Goal: Information Seeking & Learning: Learn about a topic

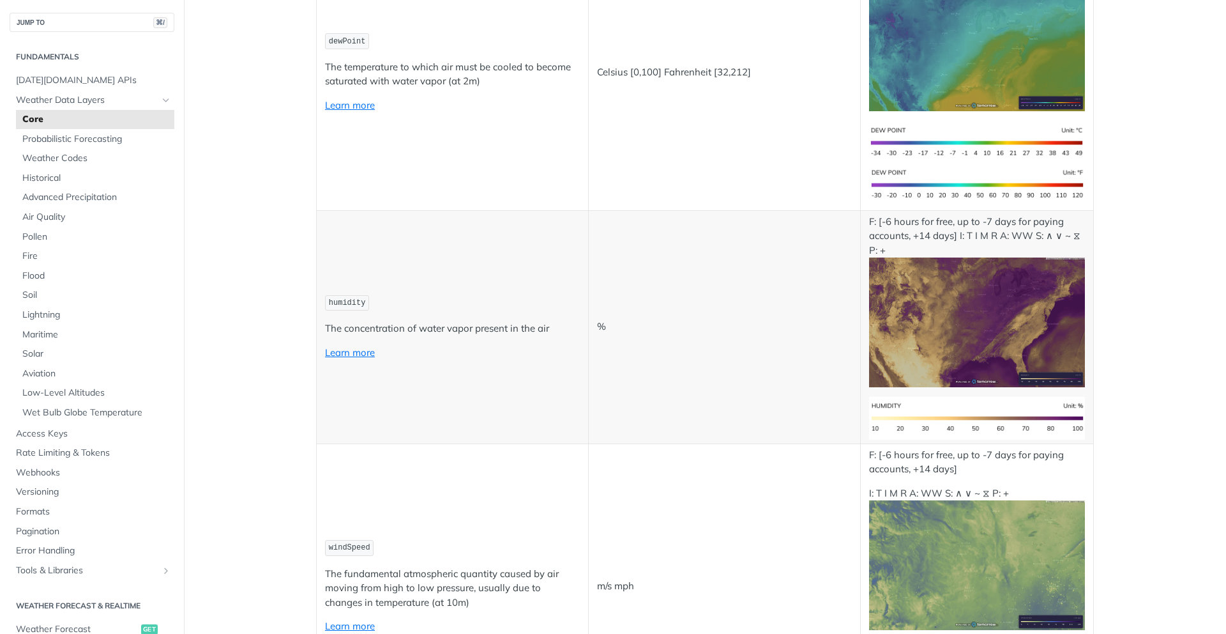
scroll to position [913, 0]
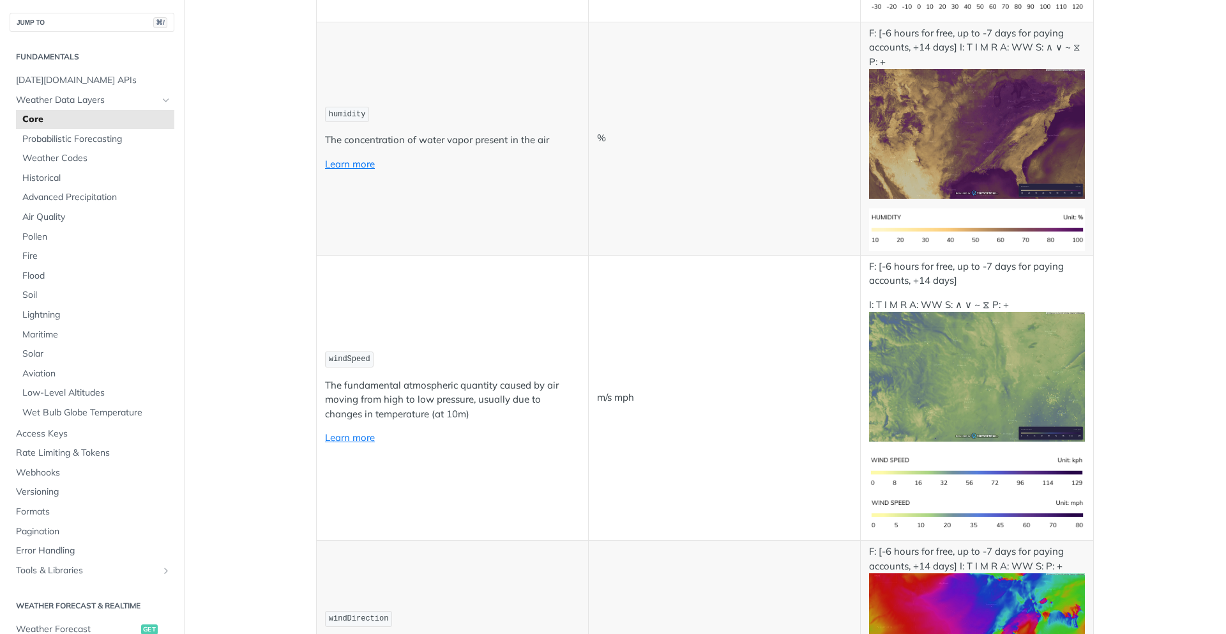
click at [989, 383] on img "Expand image" at bounding box center [977, 377] width 216 height 130
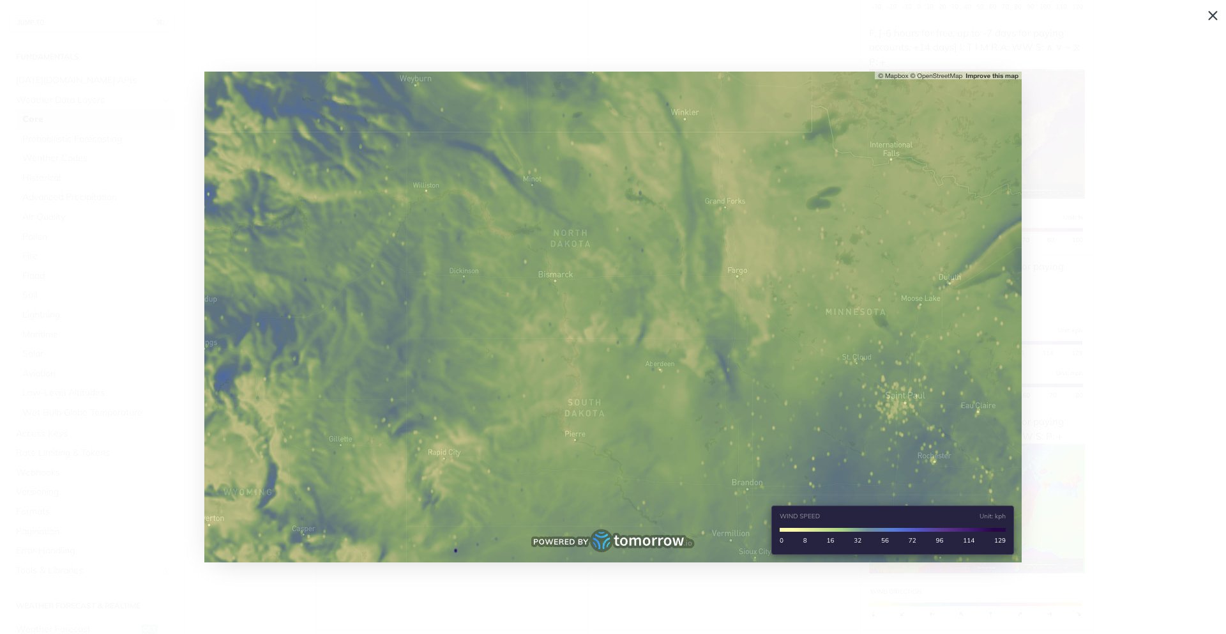
click at [795, 323] on img "Collapse image" at bounding box center [613, 317] width 818 height 491
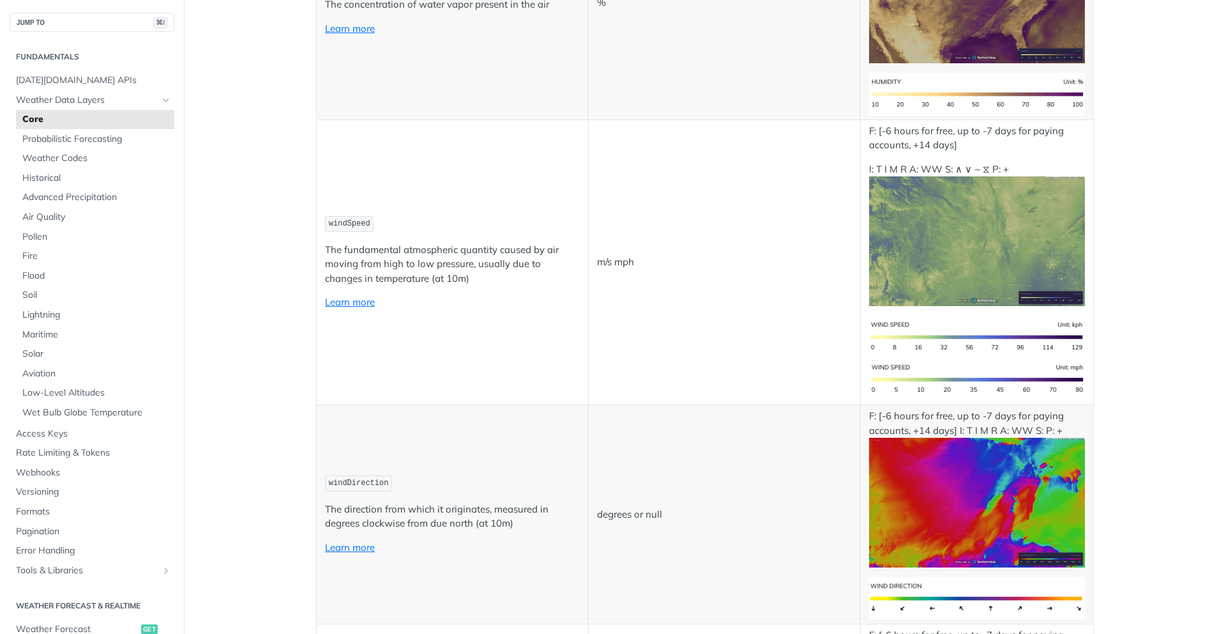
scroll to position [1091, 0]
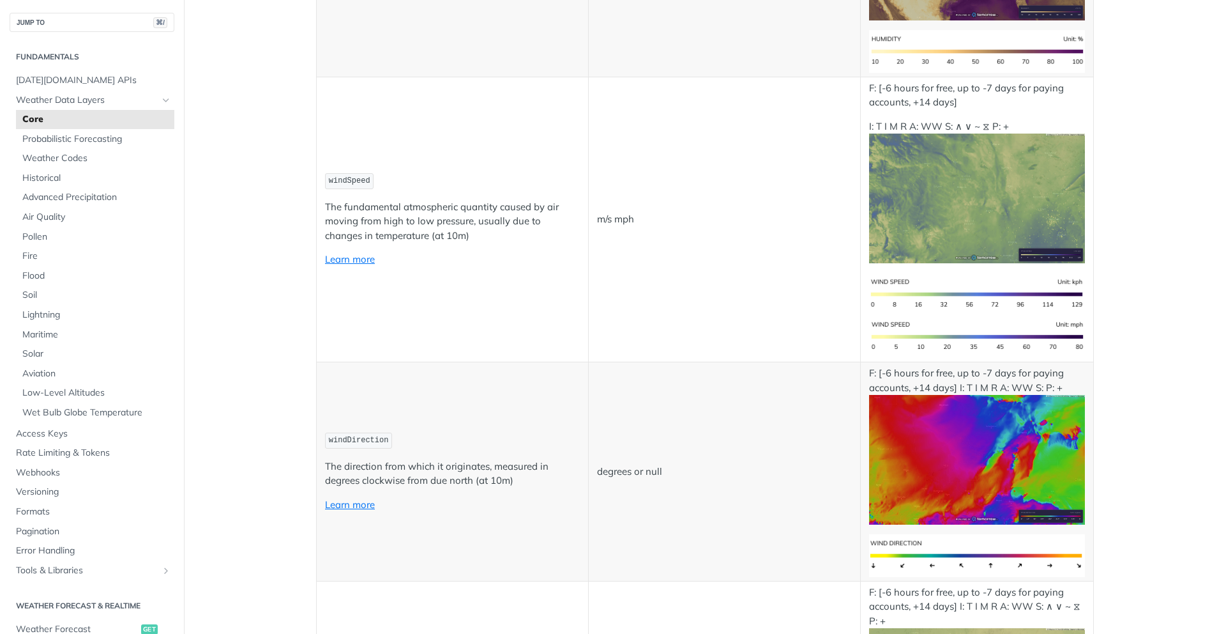
click at [987, 485] on img "Expand image" at bounding box center [977, 460] width 216 height 130
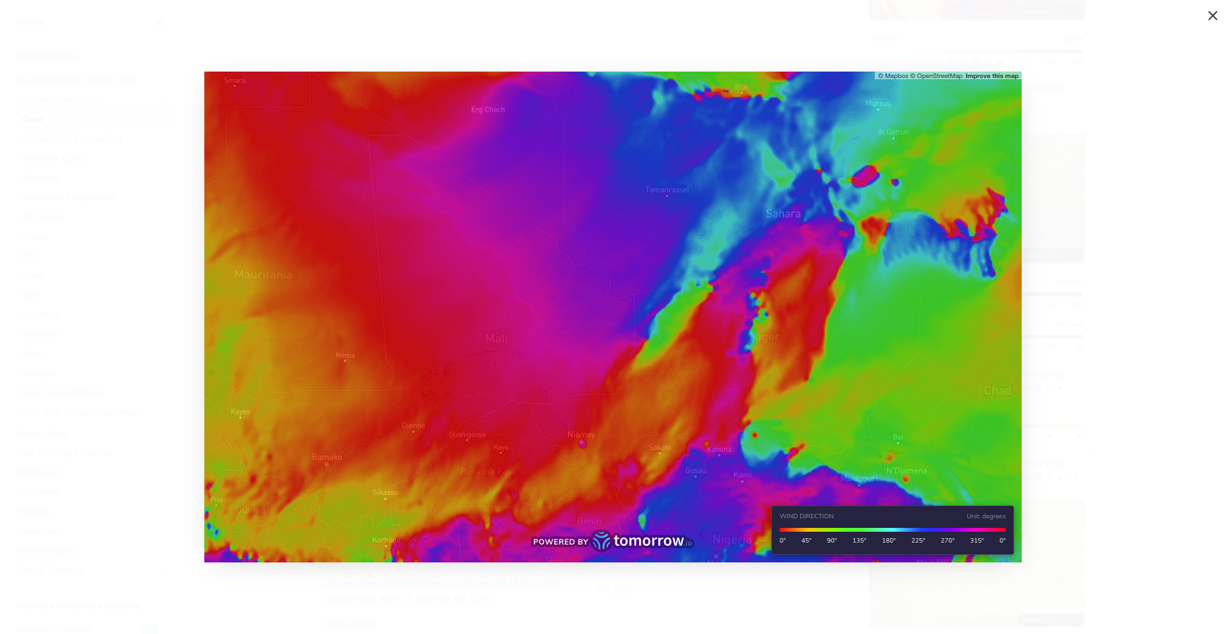
click at [880, 360] on img "Collapse image" at bounding box center [613, 317] width 818 height 491
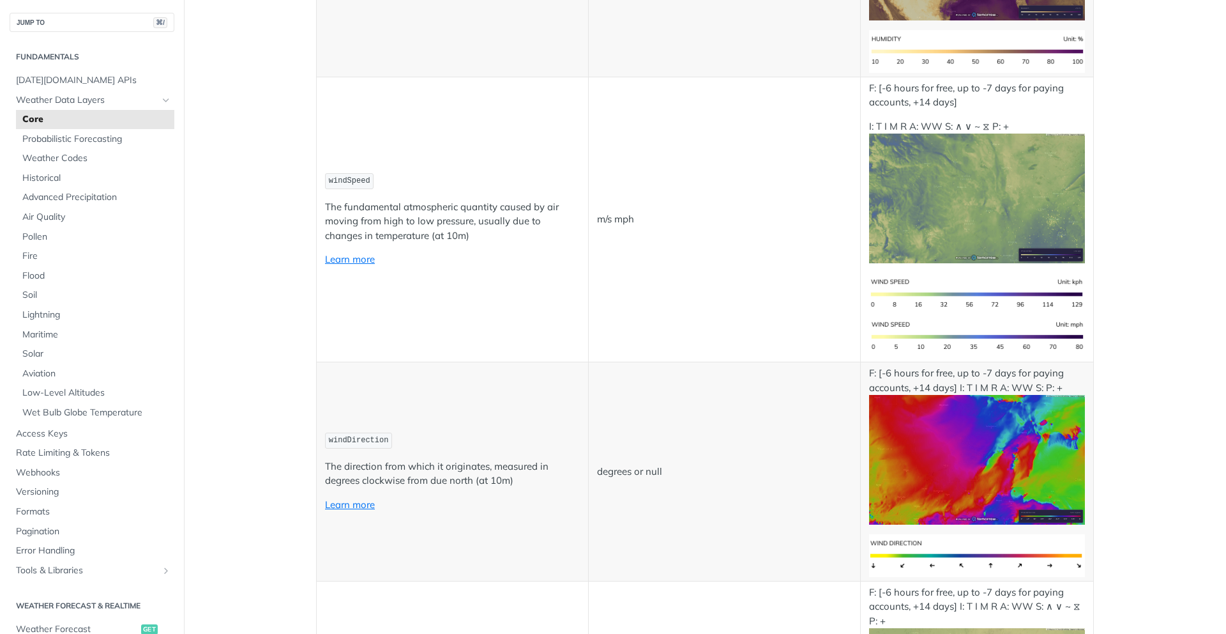
click at [1054, 468] on img "Expand image" at bounding box center [977, 460] width 216 height 130
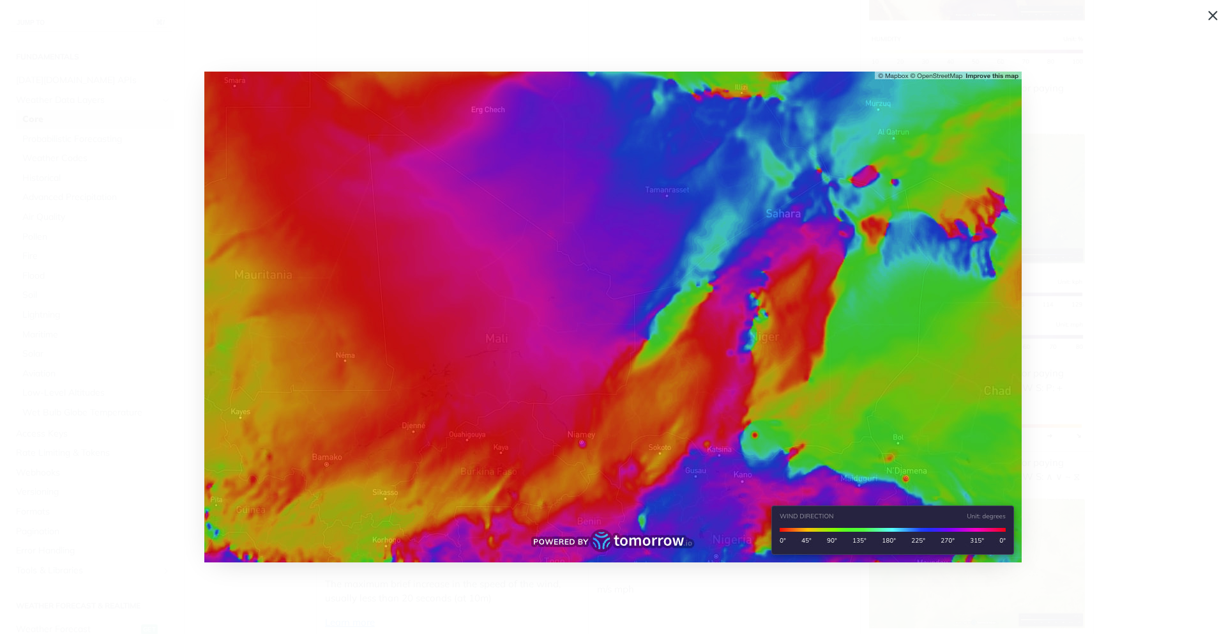
click at [812, 382] on img "Collapse image" at bounding box center [613, 317] width 818 height 491
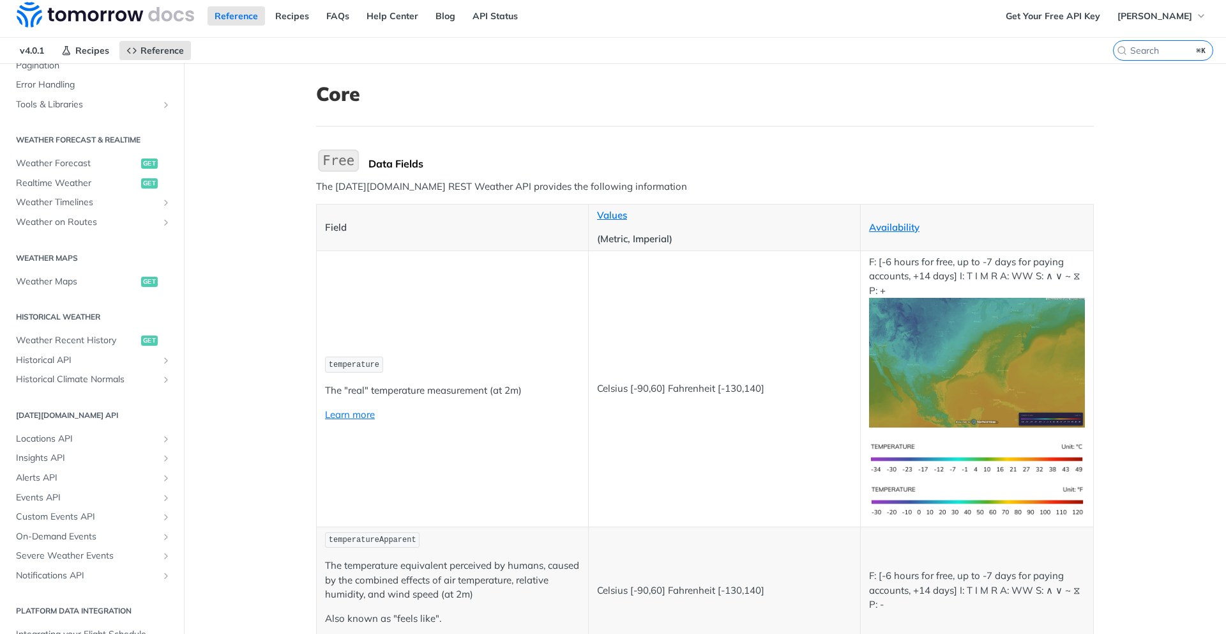
scroll to position [7, 0]
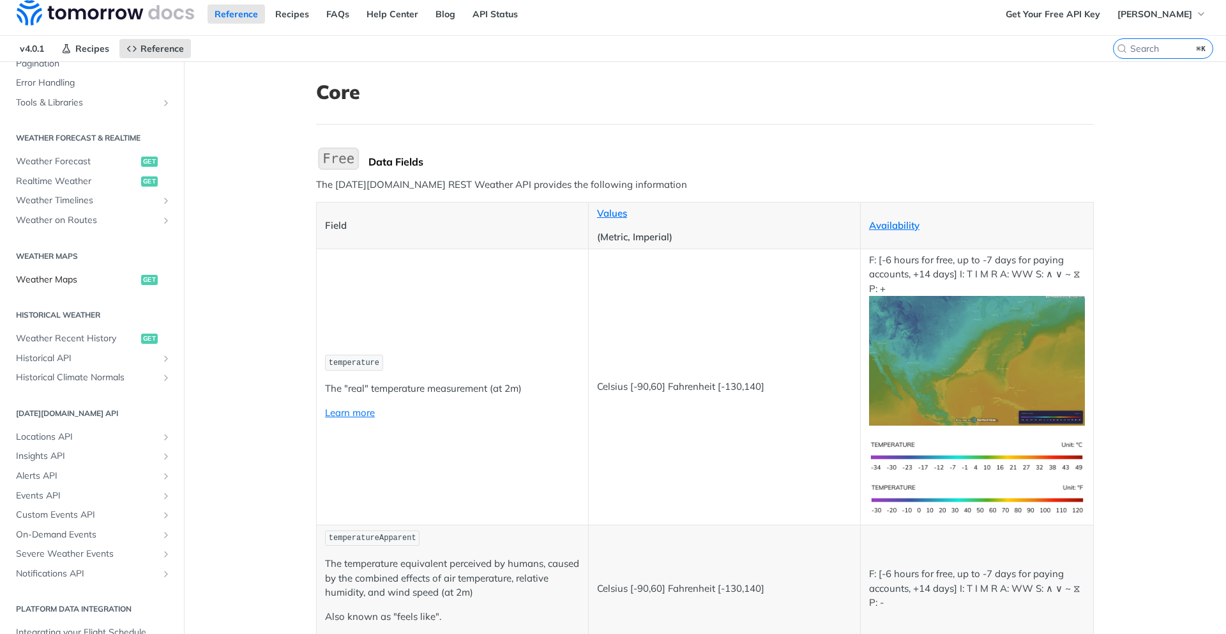
click at [60, 285] on link "Weather Maps get" at bounding box center [92, 279] width 165 height 19
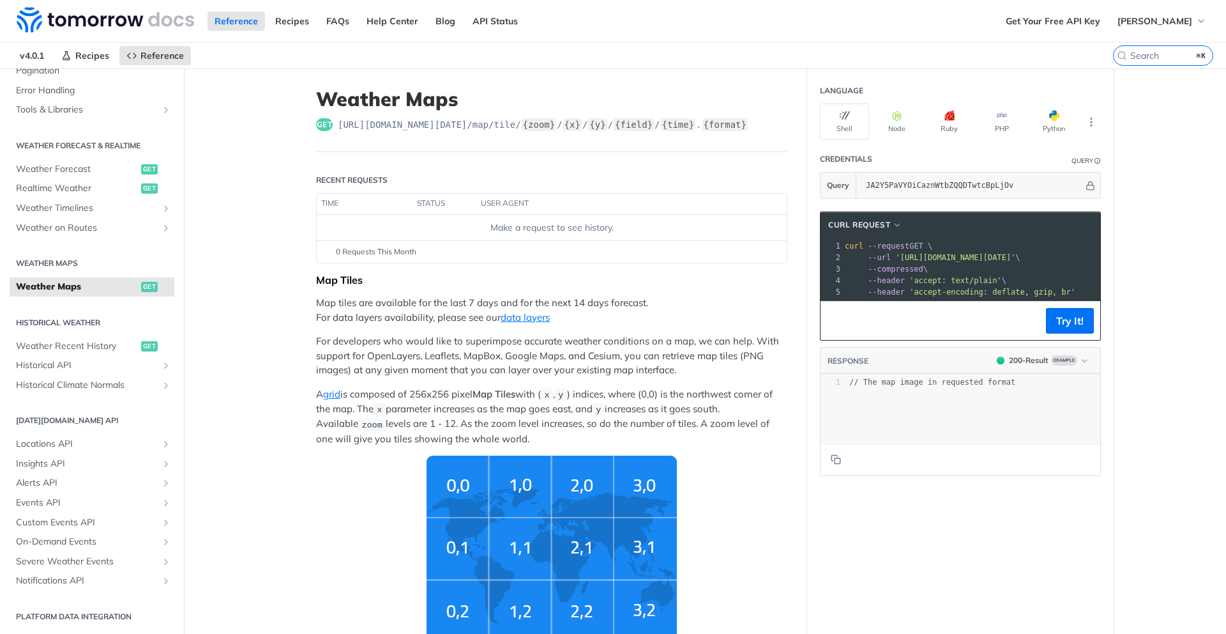
scroll to position [215, 0]
